Goal: Find specific page/section: Find specific page/section

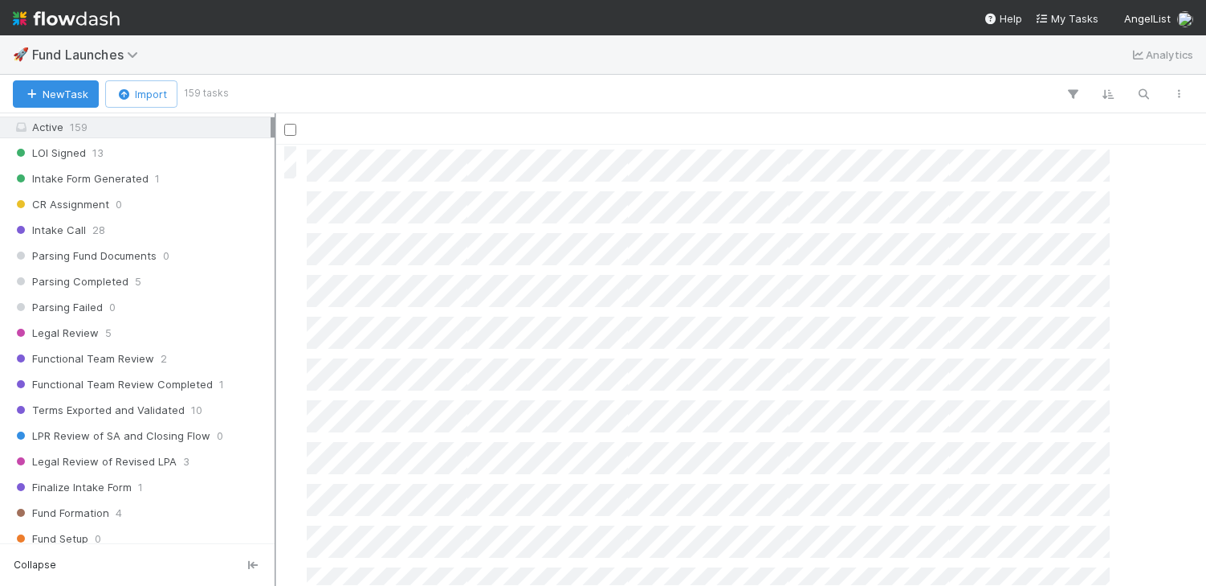
scroll to position [441, 929]
drag, startPoint x: 218, startPoint y: 354, endPoint x: 277, endPoint y: 358, distance: 58.8
click at [277, 358] on div at bounding box center [278, 349] width 2 height 472
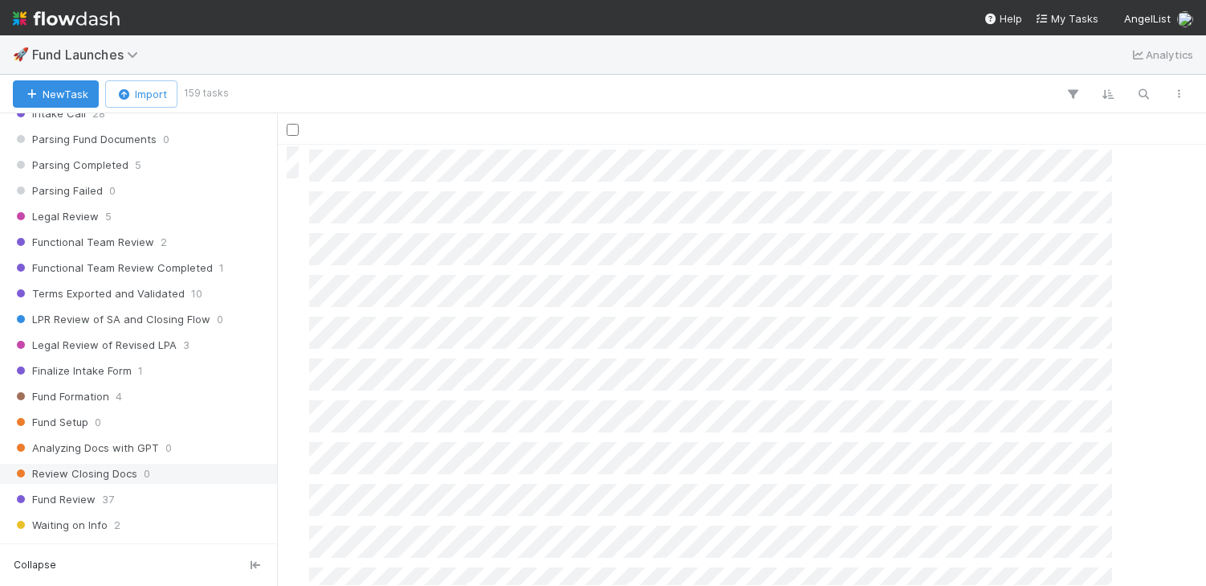
scroll to position [317, 0]
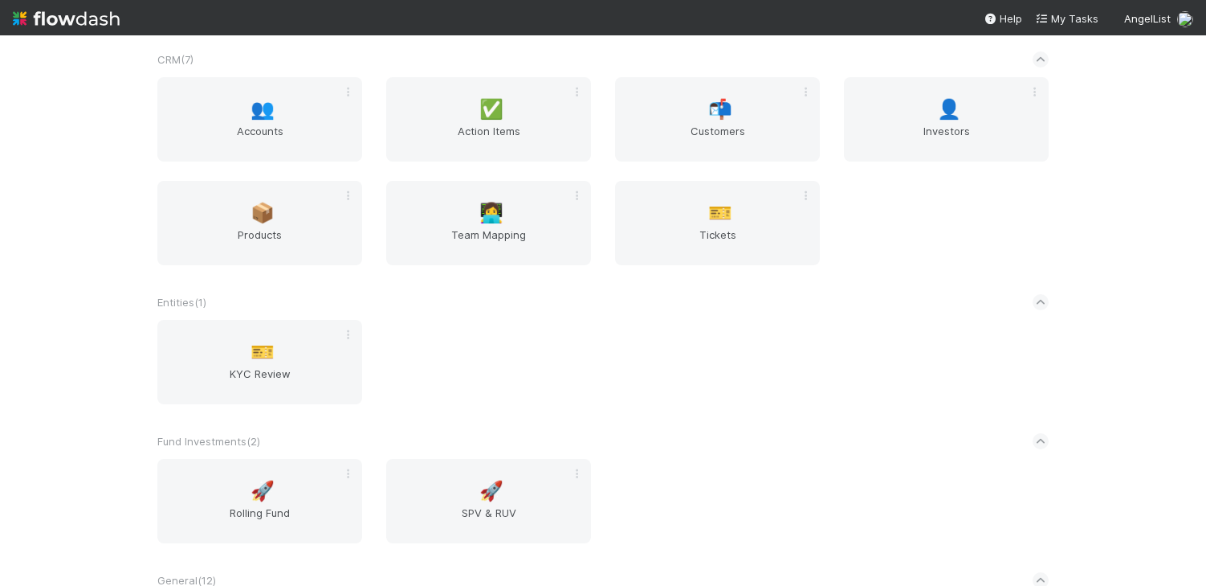
scroll to position [485, 0]
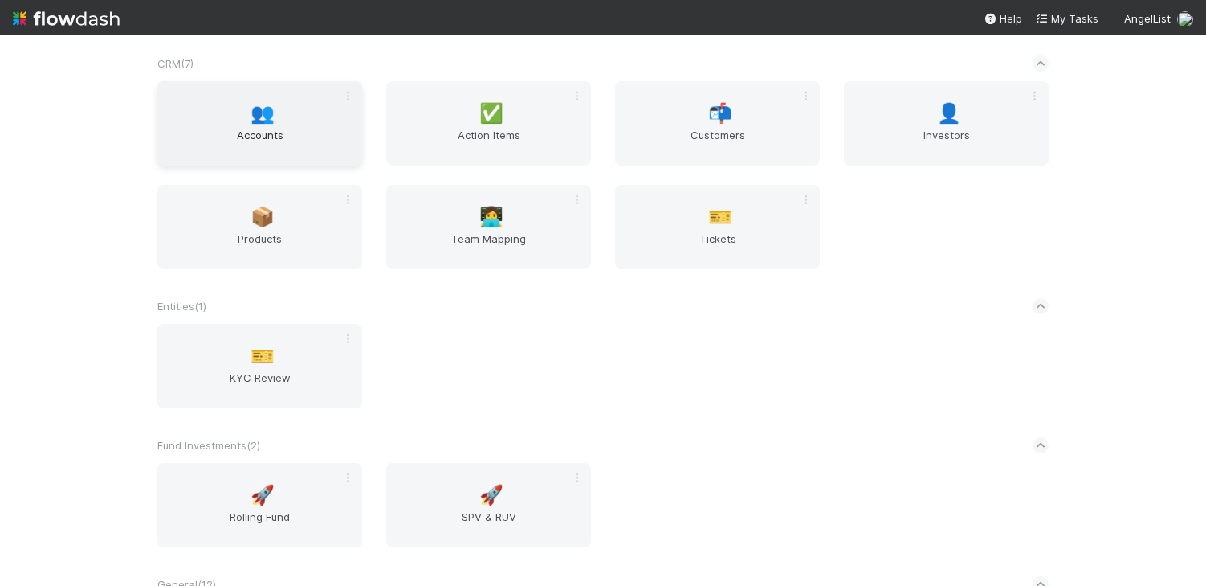
click at [313, 153] on span "Accounts" at bounding box center [260, 143] width 192 height 32
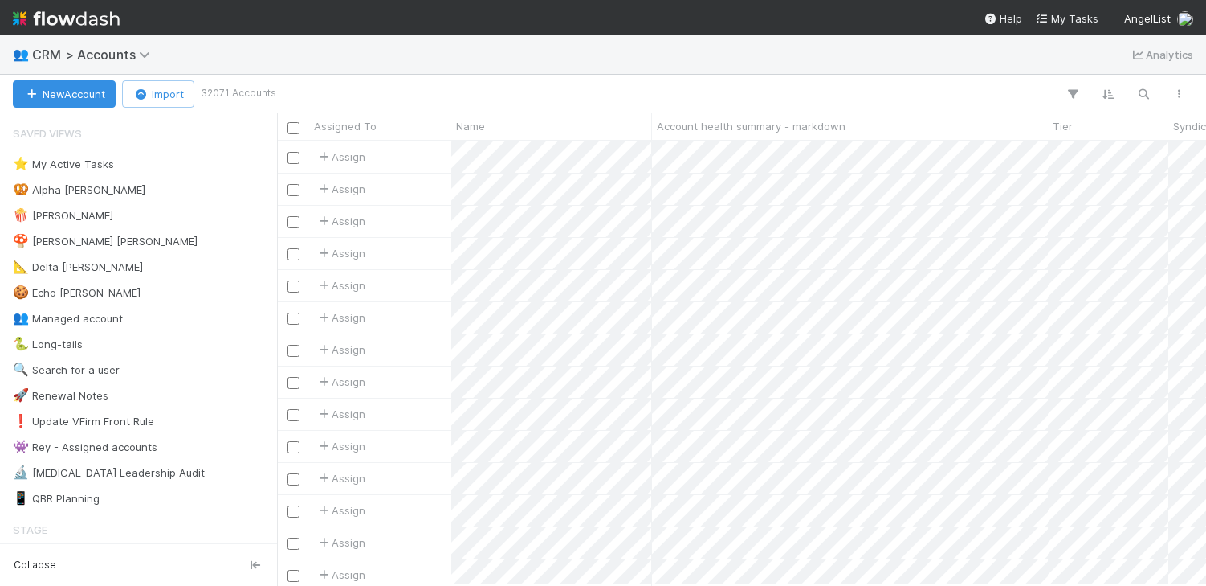
scroll to position [443, 929]
click at [1147, 97] on icon "button" at bounding box center [1144, 94] width 16 height 14
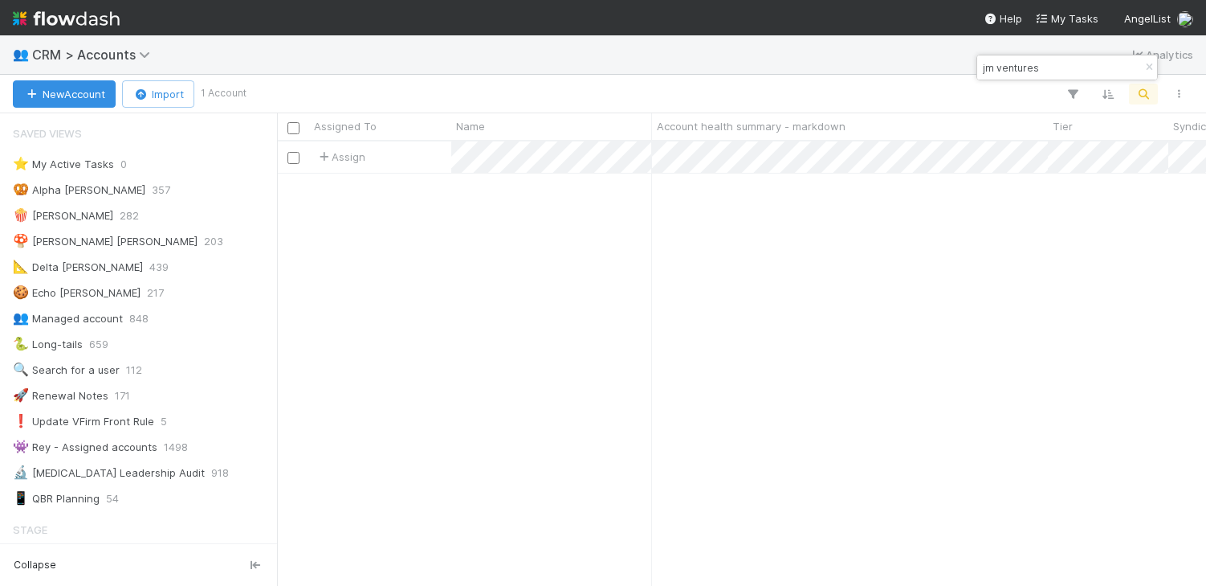
click at [1022, 60] on input "jm ventures" at bounding box center [1060, 67] width 161 height 19
type input "jim moran"
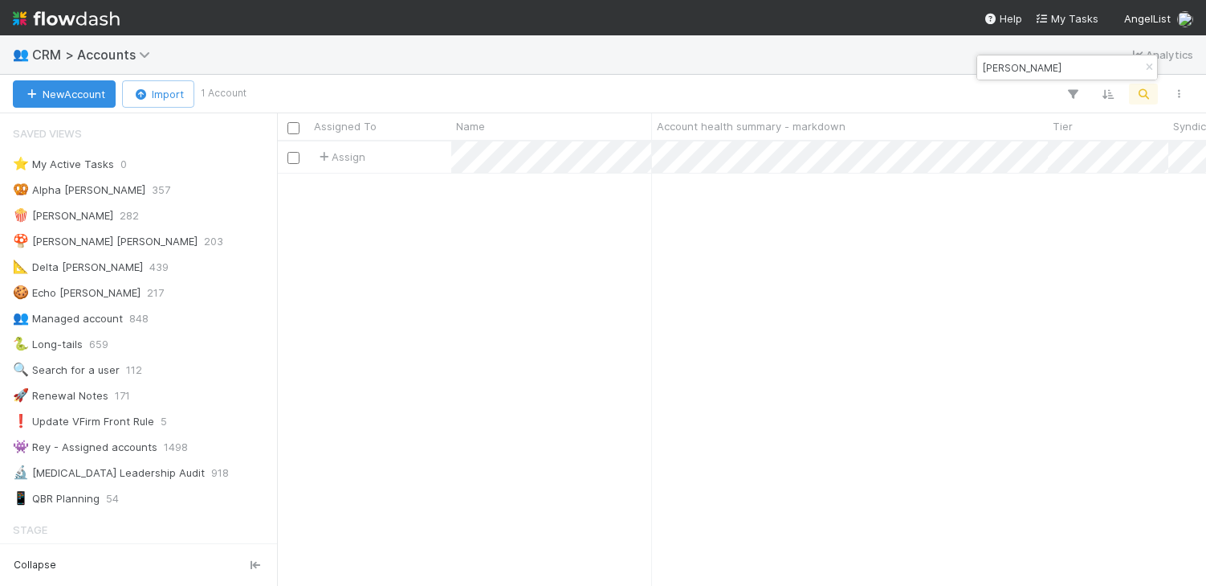
scroll to position [0, 1]
